Goal: Learn about a topic: Learn about a topic

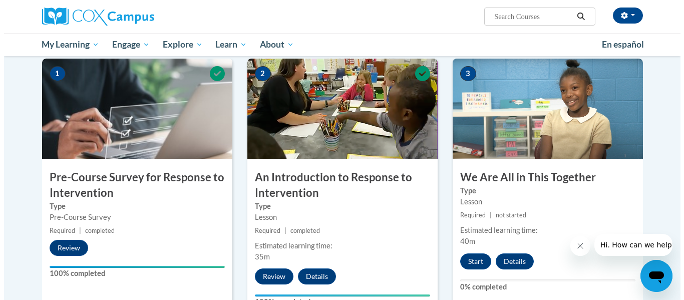
scroll to position [205, 0]
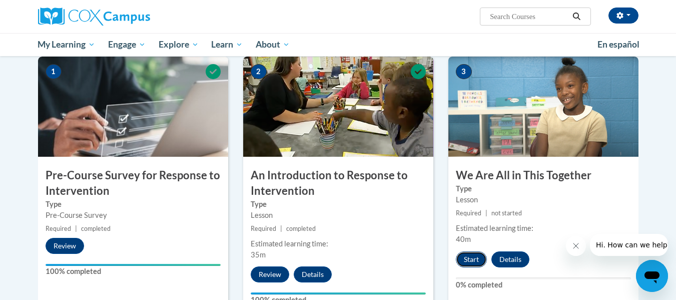
click at [472, 253] on button "Start" at bounding box center [471, 259] width 31 height 16
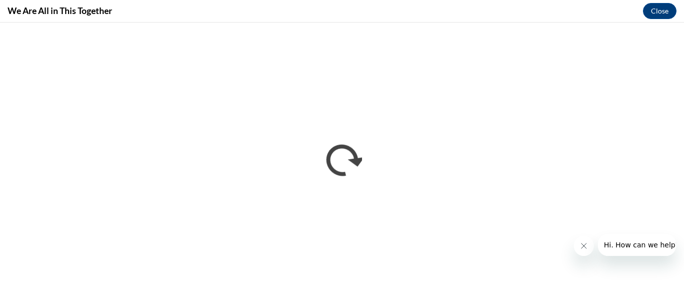
scroll to position [0, 0]
